Goal: Task Accomplishment & Management: Complete application form

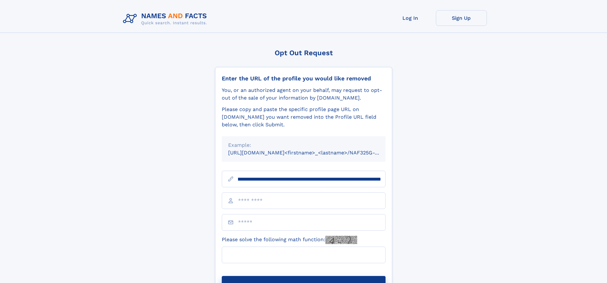
scroll to position [0, 70]
type input "**********"
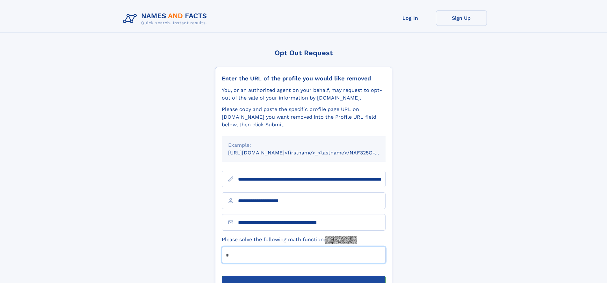
type input "*"
click at [304, 276] on button "Submit Opt Out Request" at bounding box center [304, 286] width 164 height 20
